Goal: Use online tool/utility: Utilize a website feature to perform a specific function

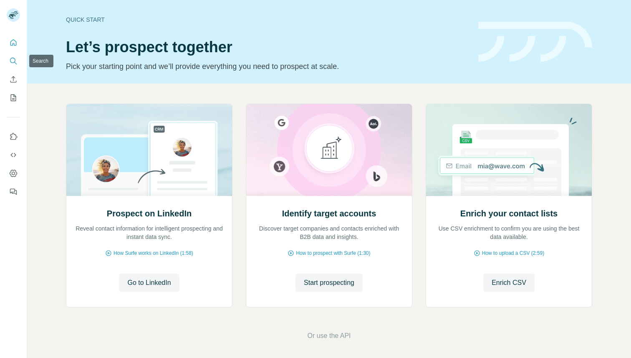
click at [12, 58] on icon "Search" at bounding box center [12, 60] width 5 height 5
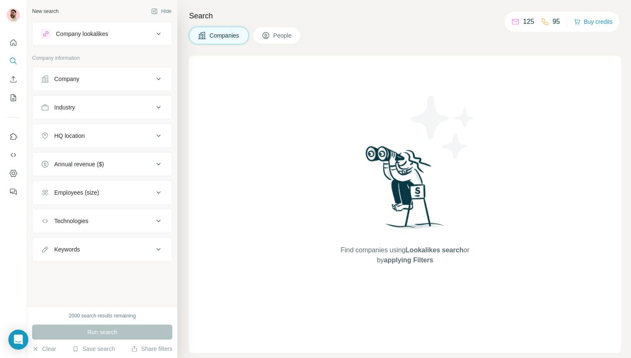
click at [88, 71] on button "Company" at bounding box center [102, 79] width 139 height 20
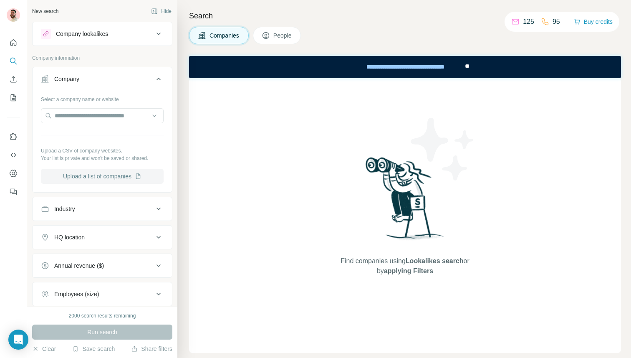
click at [88, 174] on button "Upload a list of companies" at bounding box center [102, 176] width 123 height 15
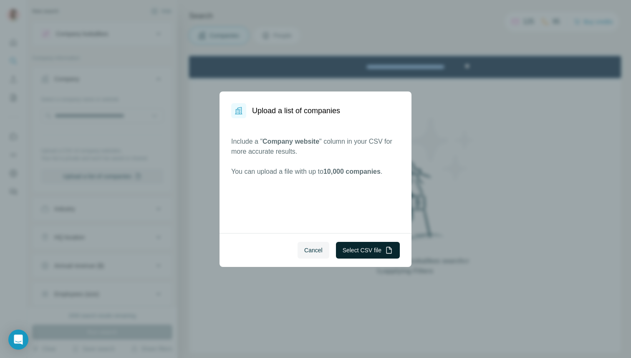
click at [356, 248] on button "Select CSV file" at bounding box center [368, 250] width 64 height 17
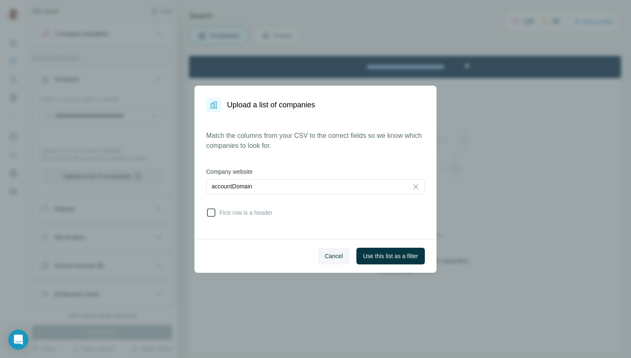
click at [229, 212] on span "First row is a header" at bounding box center [244, 212] width 56 height 8
click at [389, 259] on span "Use this list as a filter" at bounding box center [390, 256] width 55 height 8
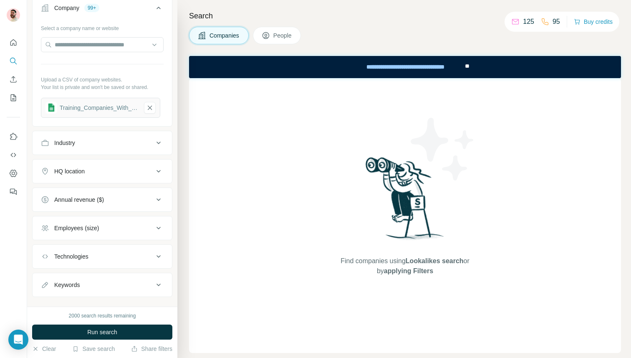
scroll to position [67, 0]
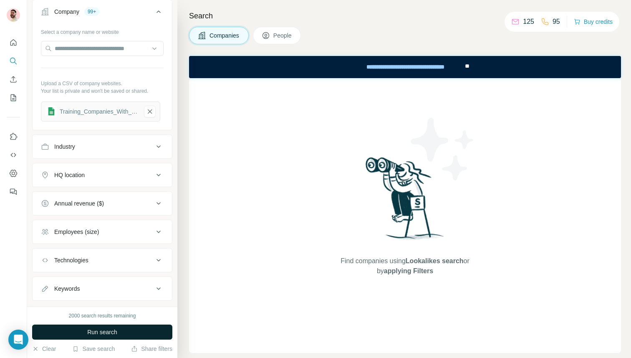
click at [96, 330] on span "Run search" at bounding box center [102, 332] width 30 height 8
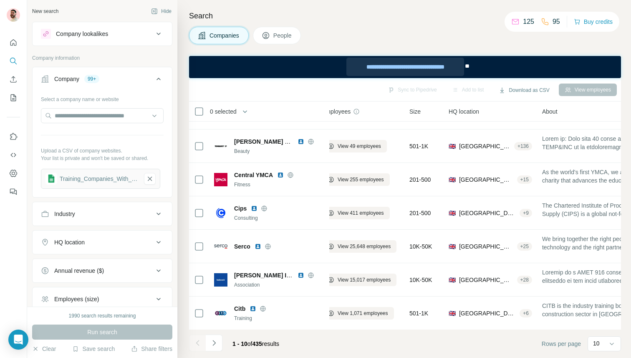
scroll to position [126, 0]
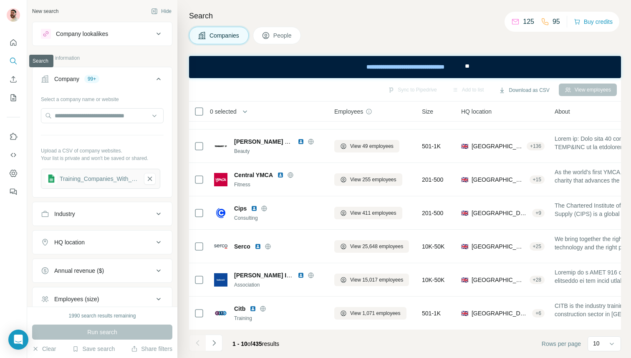
click at [16, 63] on icon "Search" at bounding box center [13, 61] width 8 height 8
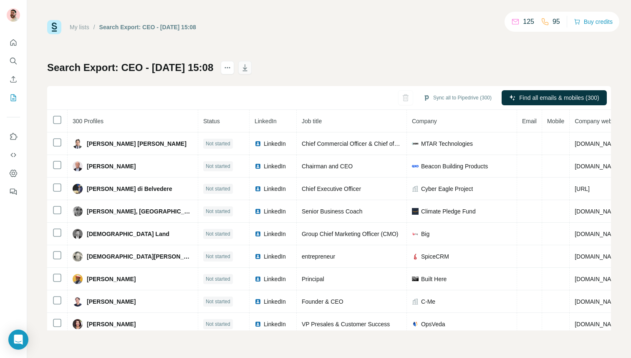
click at [249, 67] on icon "button" at bounding box center [245, 67] width 8 height 8
